Goal: Use online tool/utility: Utilize a website feature to perform a specific function

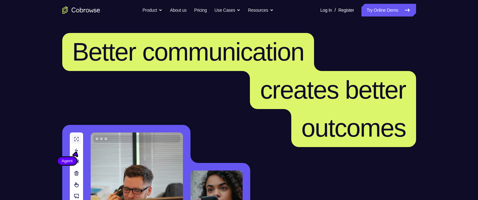
click at [94, 10] on icon "Go to the home page" at bounding box center [95, 10] width 3 height 3
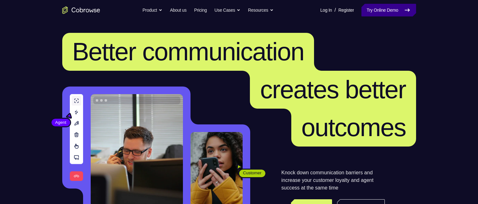
click at [377, 6] on link "Try Online Demo" at bounding box center [389, 10] width 54 height 13
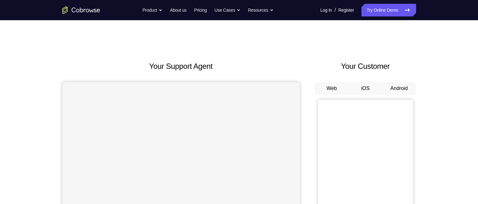
click at [394, 88] on button "Android" at bounding box center [400, 88] width 34 height 13
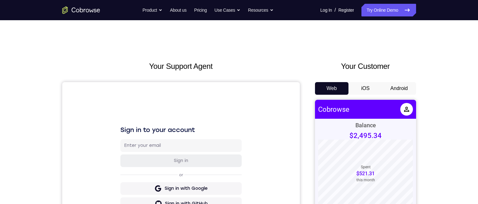
click at [396, 89] on button "Android" at bounding box center [400, 88] width 34 height 13
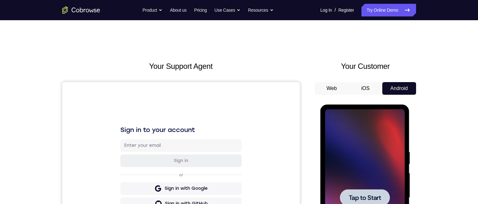
scroll to position [63, 0]
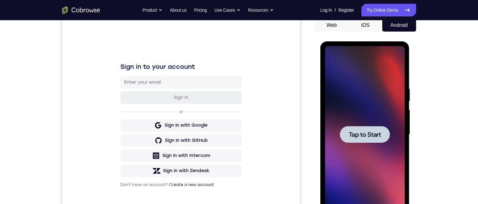
click at [368, 141] on div at bounding box center [365, 134] width 50 height 17
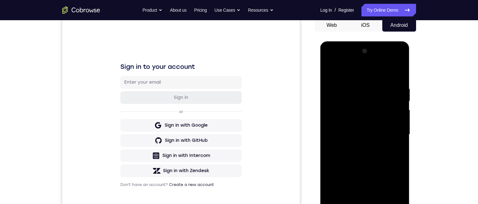
scroll to position [95, 0]
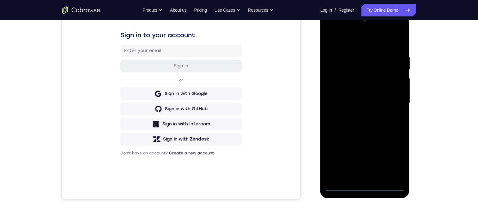
click at [339, 185] on div at bounding box center [365, 103] width 80 height 177
click at [342, 184] on div at bounding box center [365, 103] width 80 height 177
click at [368, 186] on div at bounding box center [365, 103] width 80 height 177
click at [365, 187] on div at bounding box center [365, 103] width 80 height 177
click at [393, 156] on div at bounding box center [365, 103] width 80 height 177
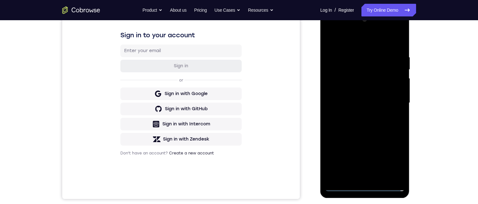
click at [344, 187] on div at bounding box center [365, 103] width 80 height 177
click at [339, 186] on div at bounding box center [365, 103] width 80 height 177
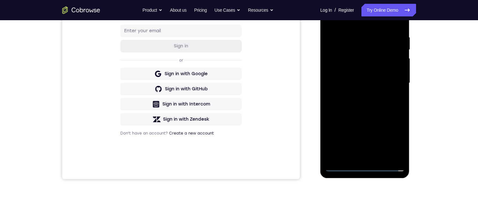
drag, startPoint x: 356, startPoint y: 102, endPoint x: 358, endPoint y: 52, distance: 49.4
click at [358, 48] on div at bounding box center [365, 83] width 80 height 177
drag, startPoint x: 358, startPoint y: 91, endPoint x: 355, endPoint y: 49, distance: 41.5
click at [356, 55] on div at bounding box center [365, 83] width 80 height 177
click at [359, 117] on div at bounding box center [365, 83] width 80 height 177
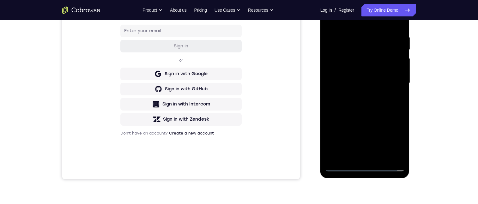
click at [360, 46] on div at bounding box center [365, 83] width 80 height 177
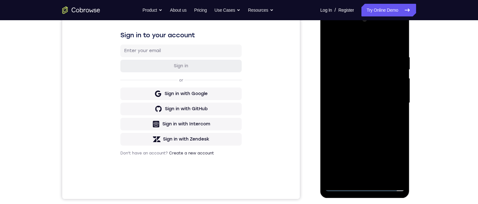
click at [369, 176] on div at bounding box center [365, 103] width 80 height 177
click at [343, 186] on div at bounding box center [365, 103] width 80 height 177
click at [352, 104] on div at bounding box center [365, 103] width 80 height 177
drag, startPoint x: 374, startPoint y: 80, endPoint x: 374, endPoint y: 44, distance: 36.1
click at [373, 38] on div at bounding box center [365, 103] width 80 height 177
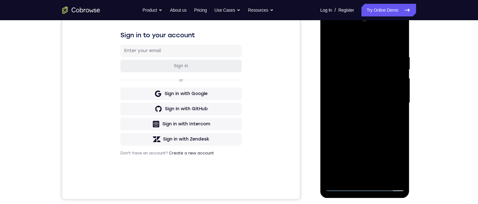
click at [388, 92] on div at bounding box center [365, 103] width 80 height 177
click at [342, 143] on div at bounding box center [365, 103] width 80 height 177
click at [342, 185] on div at bounding box center [365, 103] width 80 height 177
click at [340, 140] on div at bounding box center [365, 103] width 80 height 177
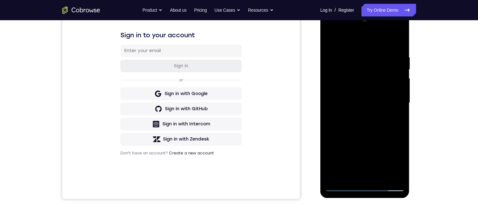
click at [340, 140] on div at bounding box center [365, 103] width 80 height 177
click at [350, 111] on div at bounding box center [365, 103] width 80 height 177
drag, startPoint x: 361, startPoint y: 138, endPoint x: 390, endPoint y: 40, distance: 102.0
click at [390, 40] on div at bounding box center [365, 103] width 80 height 177
click at [335, 139] on div at bounding box center [365, 103] width 80 height 177
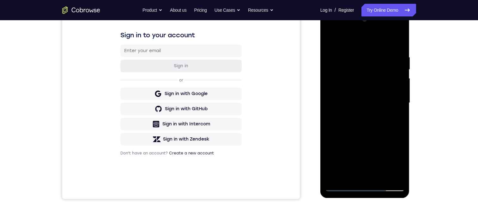
click at [340, 138] on div at bounding box center [365, 103] width 80 height 177
click at [365, 119] on div at bounding box center [365, 103] width 80 height 177
click at [392, 29] on div at bounding box center [365, 103] width 80 height 177
click at [367, 152] on div at bounding box center [365, 103] width 80 height 177
click at [344, 38] on div at bounding box center [365, 103] width 80 height 177
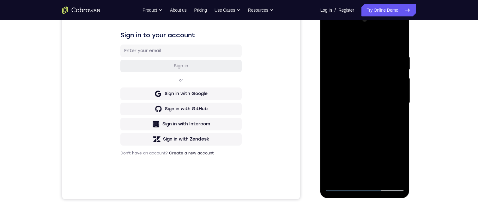
click at [363, 113] on div at bounding box center [365, 103] width 80 height 177
click at [364, 108] on div at bounding box center [365, 103] width 80 height 177
click at [328, 28] on div at bounding box center [365, 103] width 80 height 177
click at [363, 184] on div at bounding box center [365, 103] width 80 height 177
click at [365, 184] on div at bounding box center [365, 103] width 80 height 177
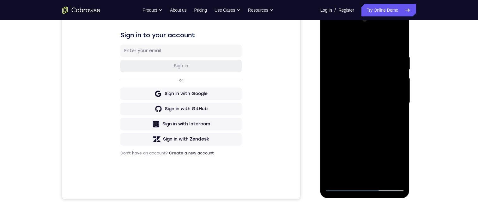
click at [365, 184] on div at bounding box center [365, 103] width 80 height 177
click at [365, 185] on div at bounding box center [365, 103] width 80 height 177
click at [343, 186] on div at bounding box center [365, 103] width 80 height 177
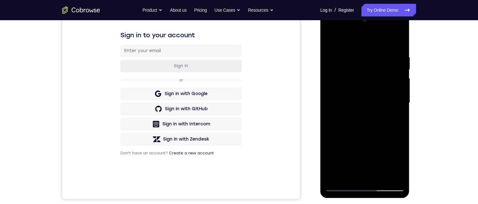
click at [357, 96] on div at bounding box center [365, 103] width 80 height 177
click at [357, 54] on div at bounding box center [365, 103] width 80 height 177
click at [380, 176] on div at bounding box center [365, 103] width 80 height 177
click at [356, 56] on div at bounding box center [365, 103] width 80 height 177
click at [349, 42] on div at bounding box center [365, 103] width 80 height 177
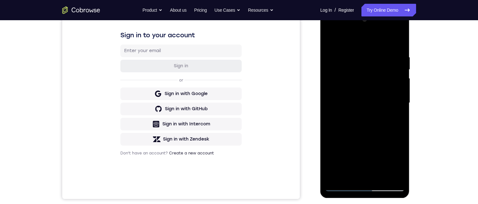
click at [335, 69] on div at bounding box center [365, 103] width 80 height 177
click at [353, 69] on div at bounding box center [365, 103] width 80 height 177
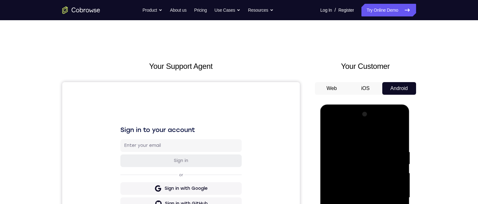
click at [341, 166] on div at bounding box center [365, 197] width 80 height 177
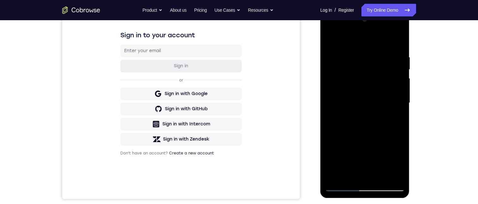
click at [330, 40] on div at bounding box center [365, 103] width 80 height 177
click at [370, 139] on div at bounding box center [365, 103] width 80 height 177
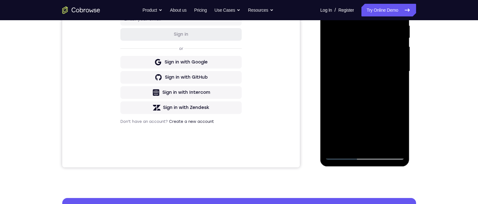
click at [365, 141] on div at bounding box center [365, 71] width 80 height 177
click at [339, 49] on div at bounding box center [365, 71] width 80 height 177
click at [364, 47] on div at bounding box center [365, 71] width 80 height 177
click at [338, 49] on div at bounding box center [365, 71] width 80 height 177
click at [345, 51] on div at bounding box center [365, 71] width 80 height 177
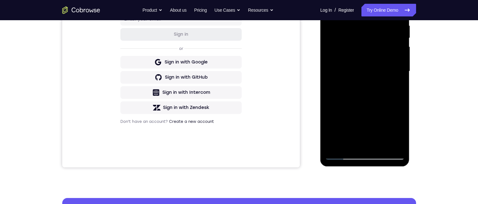
click at [345, 48] on div at bounding box center [365, 71] width 80 height 177
click at [367, 118] on div at bounding box center [365, 71] width 80 height 177
click at [373, 76] on div at bounding box center [365, 71] width 80 height 177
click at [335, 140] on div at bounding box center [365, 71] width 80 height 177
click at [341, 105] on div at bounding box center [365, 71] width 80 height 177
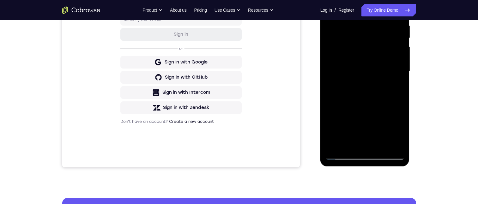
click at [353, 69] on div at bounding box center [365, 71] width 80 height 177
click at [333, 70] on div at bounding box center [365, 71] width 80 height 177
click at [388, 84] on div at bounding box center [365, 71] width 80 height 177
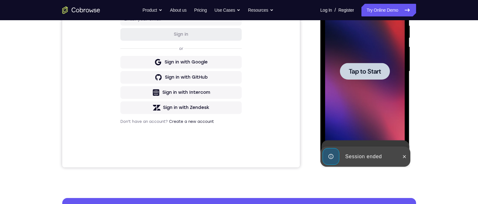
click at [371, 81] on div at bounding box center [365, 71] width 80 height 177
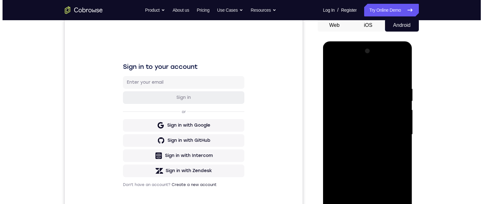
scroll to position [0, 0]
